Goal: Book appointment/travel/reservation

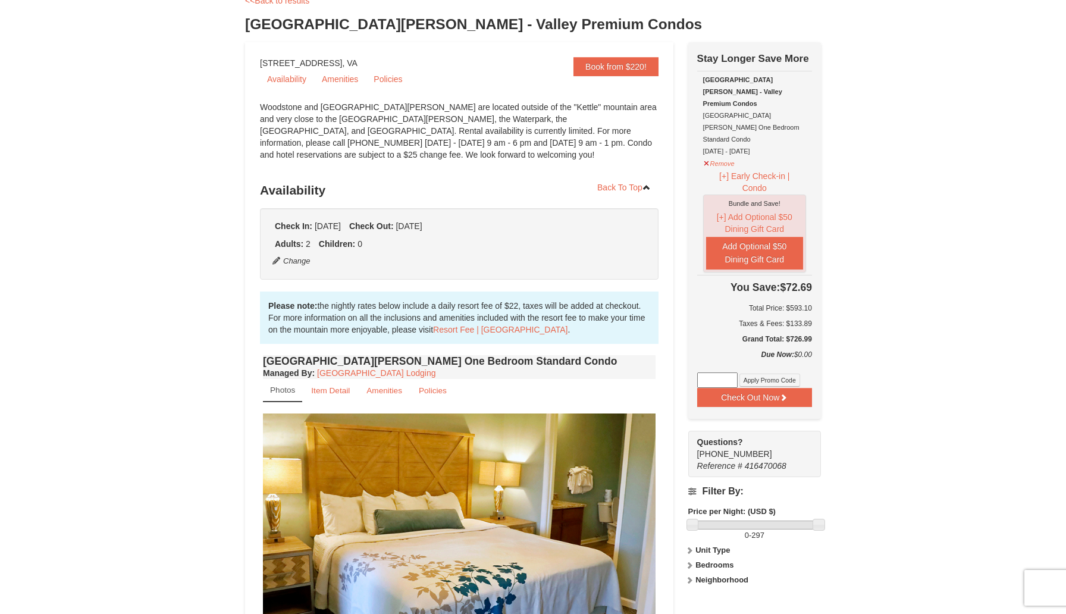
click at [265, 305] on div "Please note: the nightly rates below include a daily resort fee of $22, taxes w…" at bounding box center [459, 318] width 399 height 52
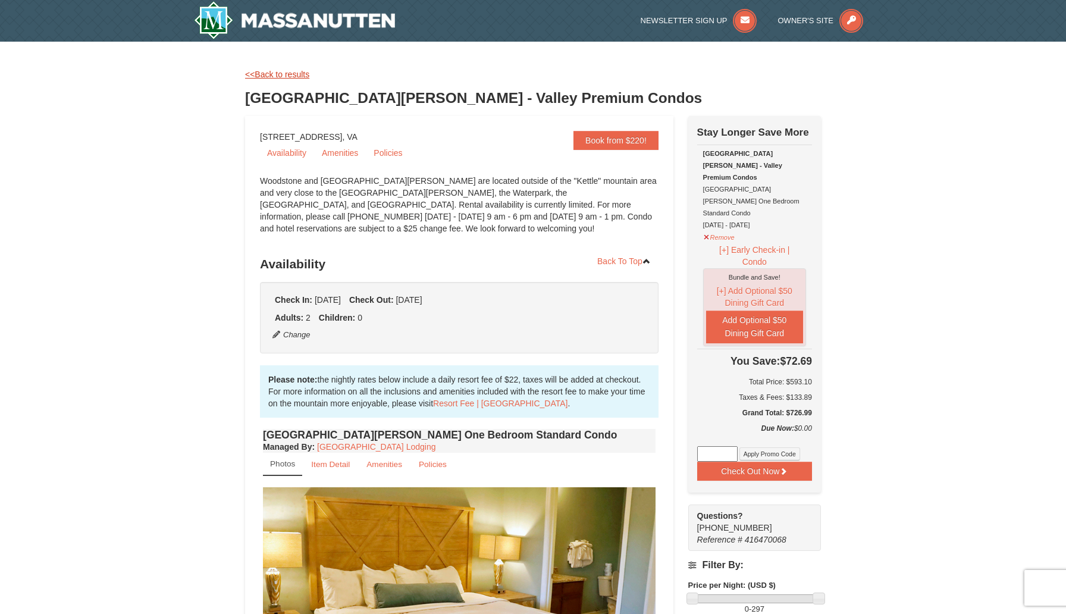
click at [292, 77] on link "<<Back to results" at bounding box center [277, 75] width 64 height 10
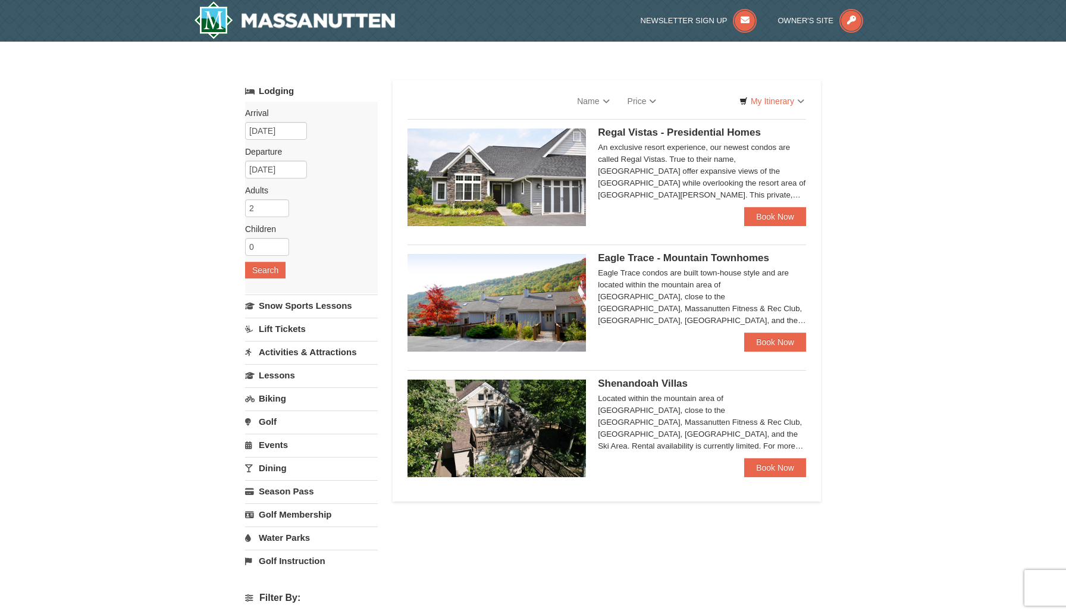
scroll to position [85, 0]
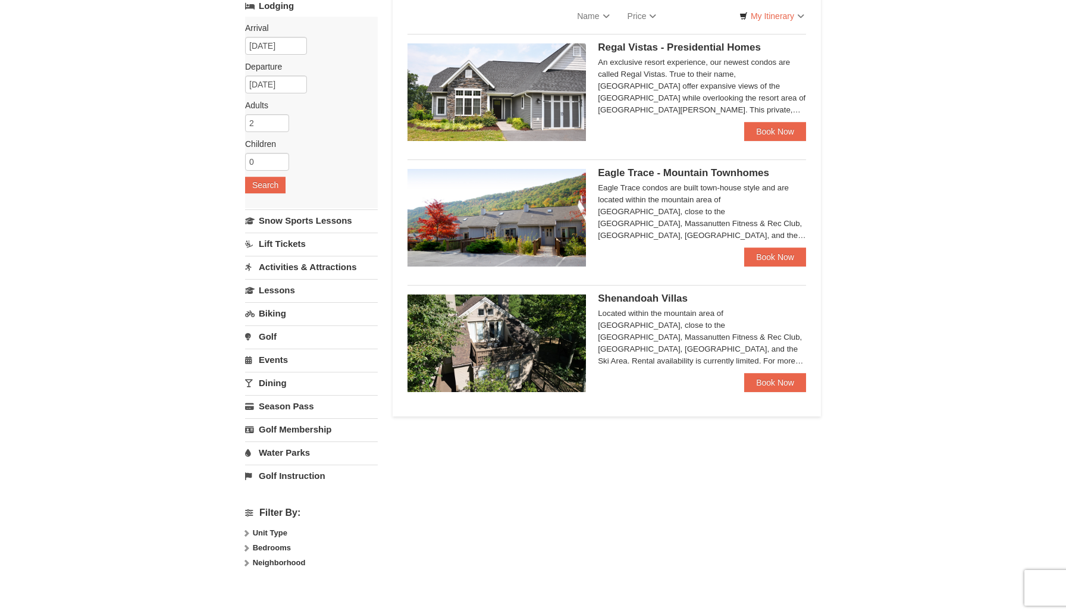
select select "10"
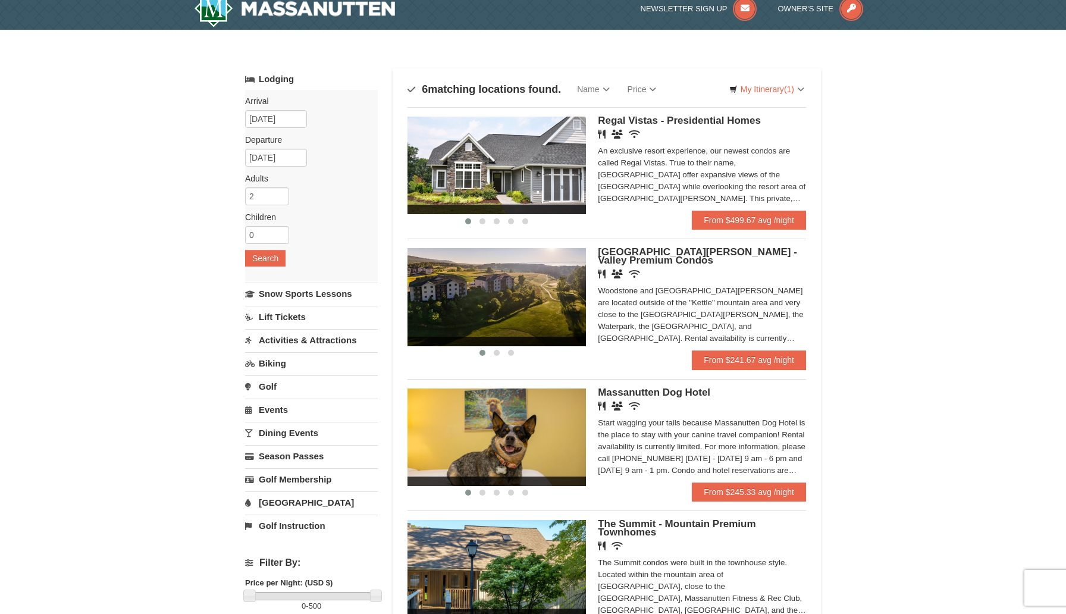
scroll to position [0, 0]
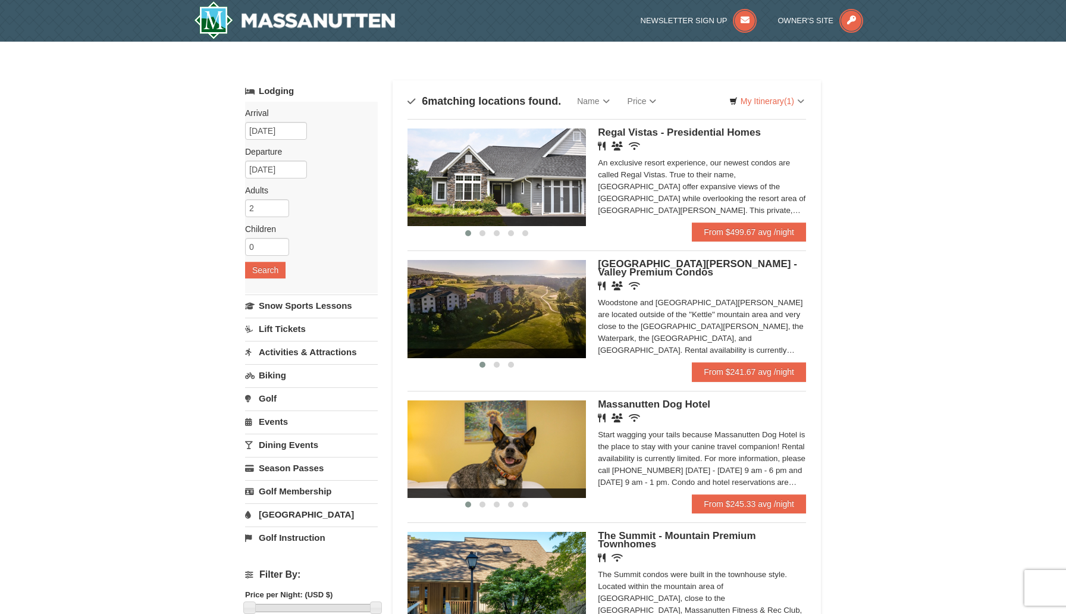
click at [866, 380] on div "× Categories Map List Filter My Itinerary (1) Check Out Now Stay Longer Save Mo…" at bounding box center [533, 500] width 1066 height 917
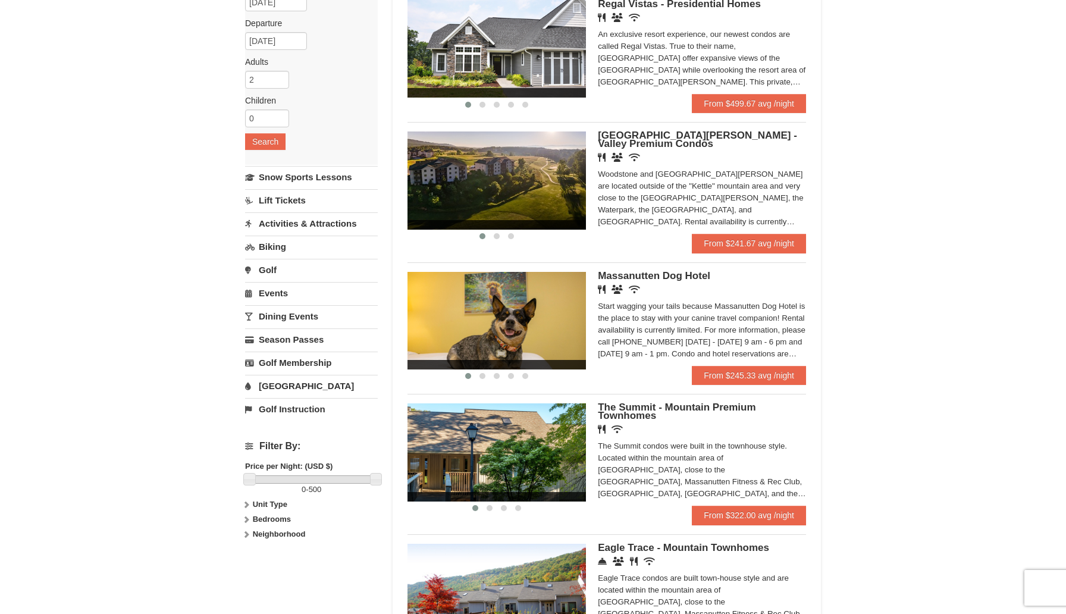
scroll to position [118, 0]
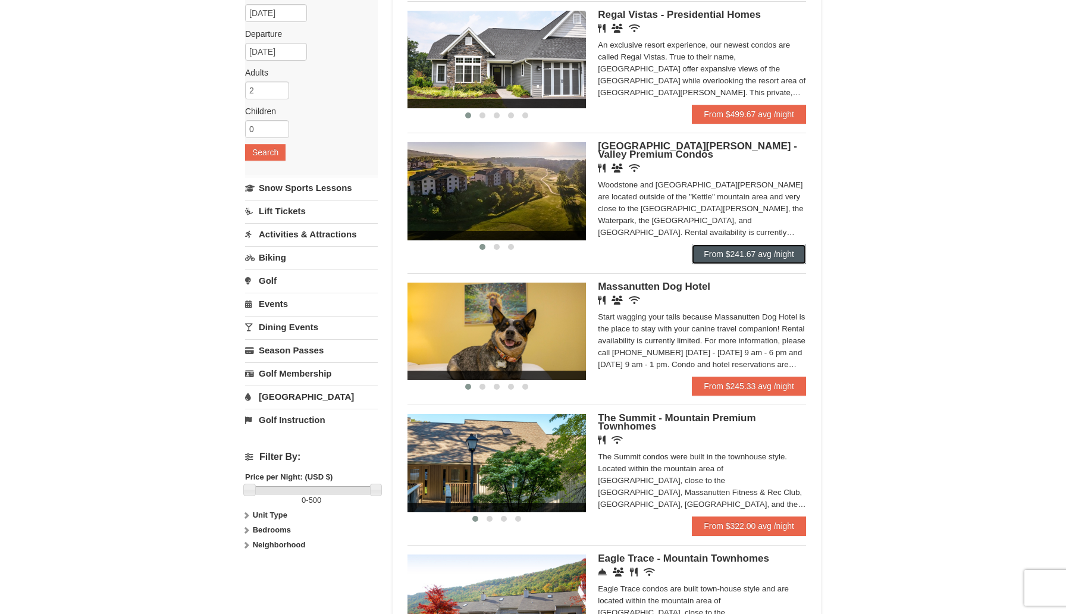
click at [754, 253] on link "From $241.67 avg /night" at bounding box center [749, 254] width 114 height 19
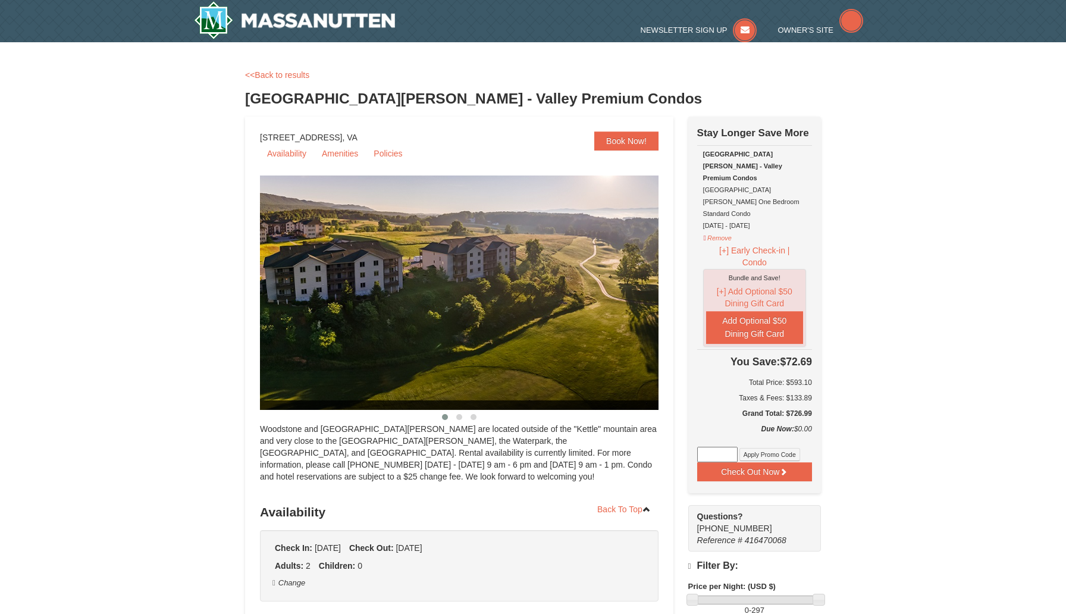
select select "10"
